Goal: Check status: Check status

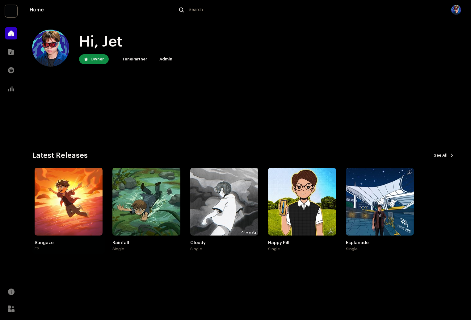
click at [60, 245] on div "Sungaze" at bounding box center [69, 243] width 68 height 5
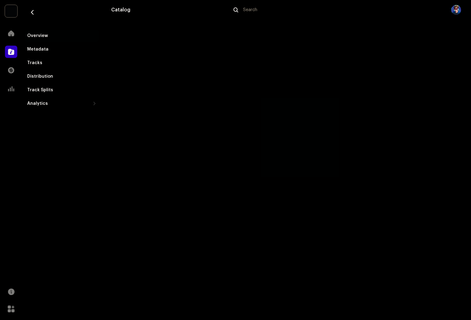
click at [48, 246] on div "Overview Metadata Tracks Distribution Track Splits Analytics Consumption Engage…" at bounding box center [61, 159] width 79 height 315
click at [46, 77] on div "Distribution" at bounding box center [40, 76] width 26 height 5
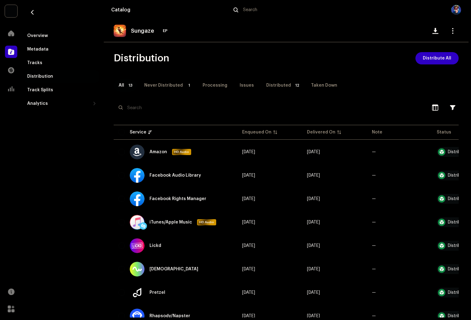
click at [275, 85] on div "Distributed" at bounding box center [278, 85] width 25 height 12
click at [30, 14] on span "button" at bounding box center [32, 12] width 5 height 5
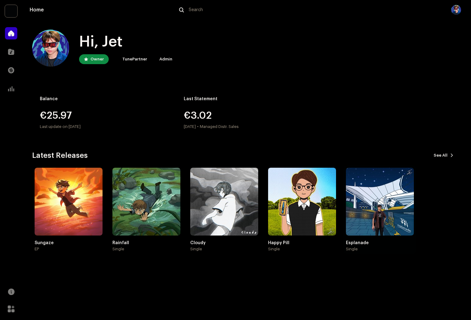
click at [358, 248] on div "Single" at bounding box center [380, 249] width 68 height 5
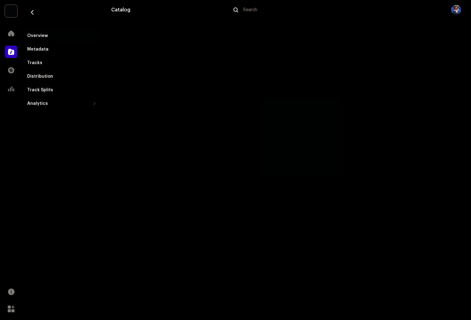
click at [47, 74] on div "Distribution" at bounding box center [40, 76] width 26 height 5
